Goal: Information Seeking & Learning: Check status

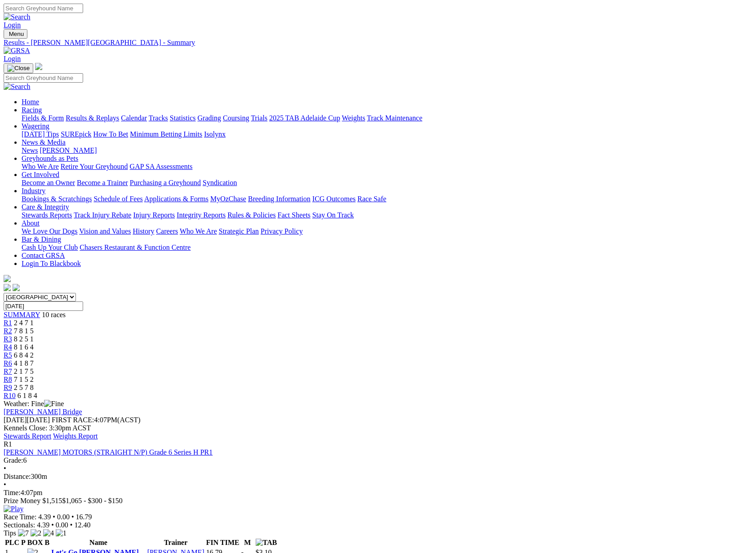
click at [64, 114] on link "Fields & Form" at bounding box center [43, 118] width 42 height 8
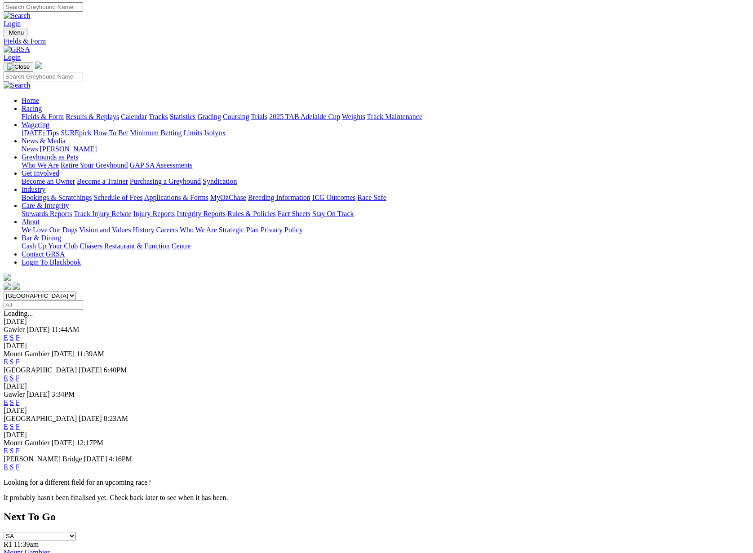
click at [20, 463] on link "F" at bounding box center [18, 467] width 4 height 8
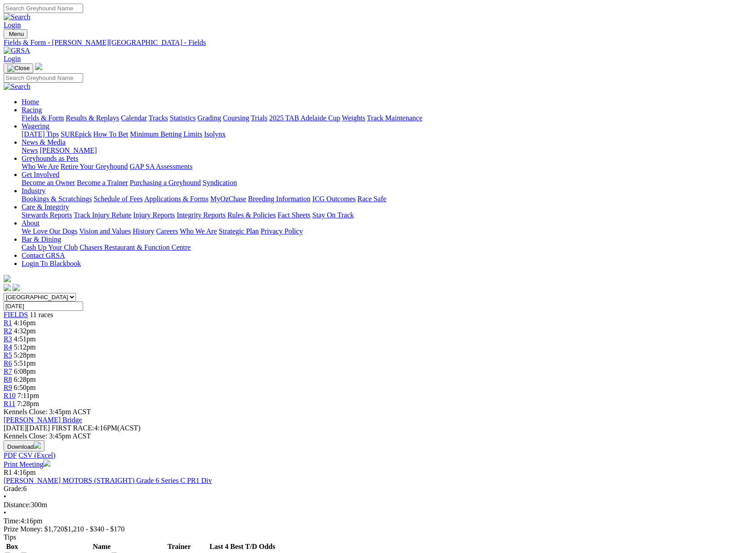
click at [119, 114] on link "Results & Replays" at bounding box center [92, 118] width 53 height 8
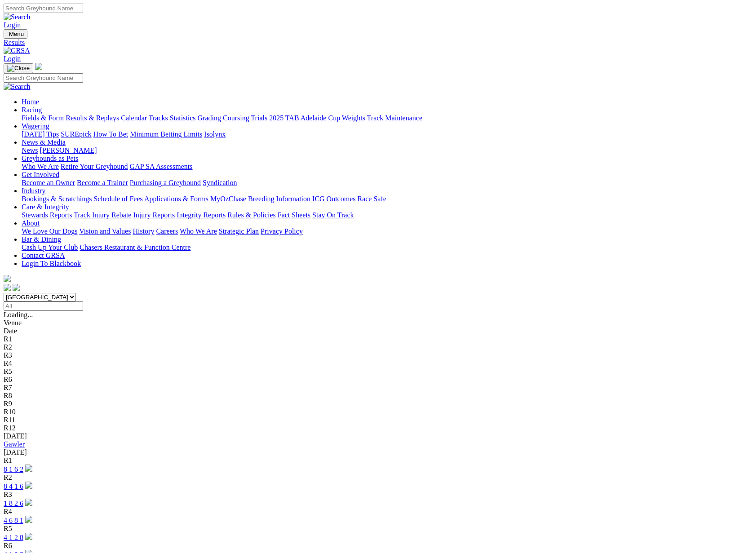
click at [25, 440] on link "Gawler" at bounding box center [14, 444] width 21 height 8
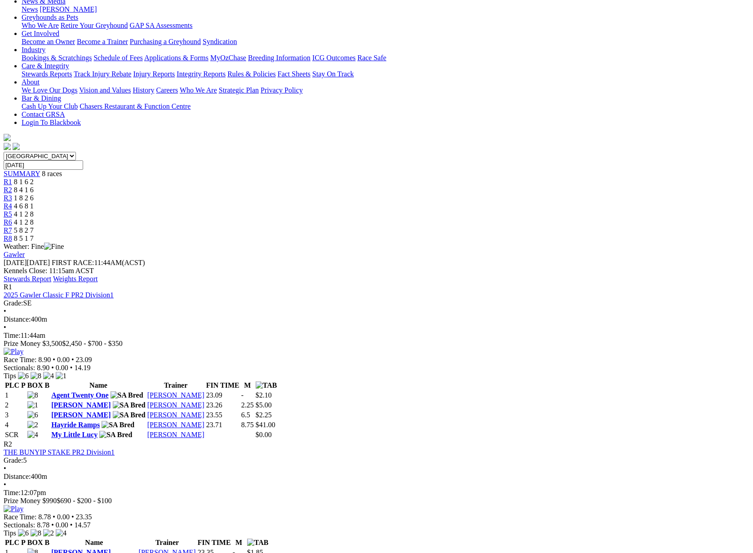
scroll to position [139, 0]
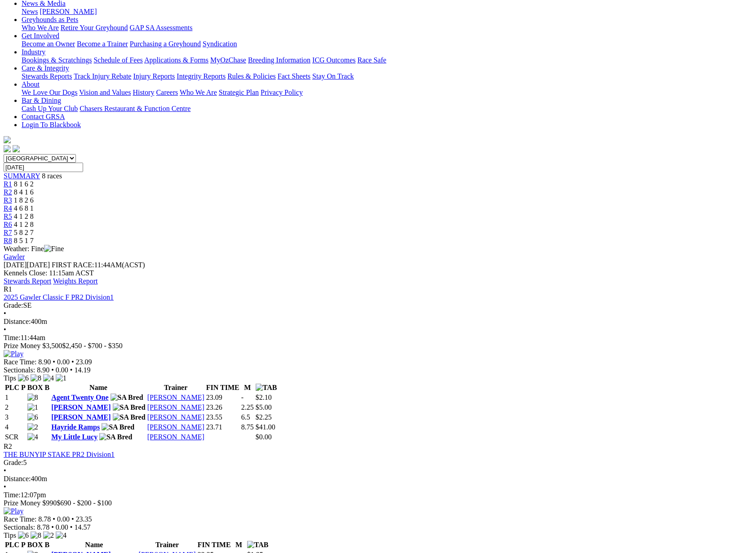
click at [51, 277] on link "Stewards Report" at bounding box center [28, 281] width 48 height 8
click at [23, 507] on img at bounding box center [14, 511] width 20 height 8
